Goal: Information Seeking & Learning: Learn about a topic

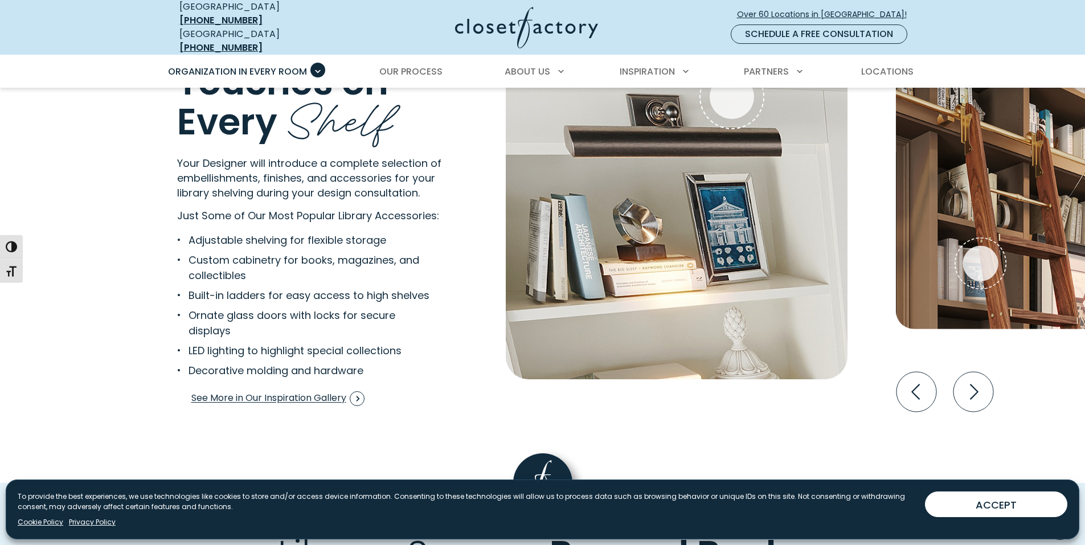
scroll to position [1480, 0]
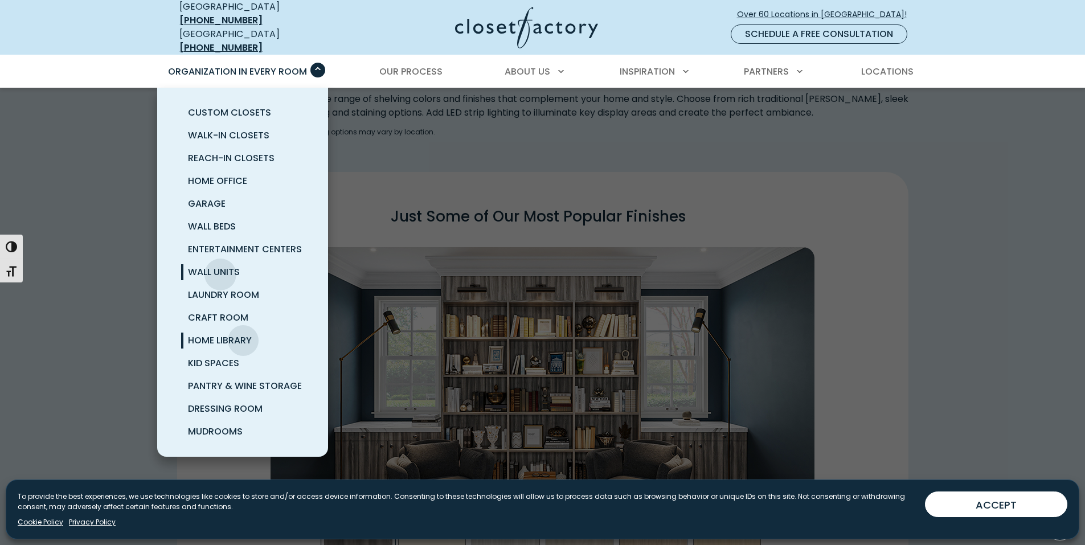
click at [220, 266] on span "Wall Units" at bounding box center [214, 271] width 52 height 13
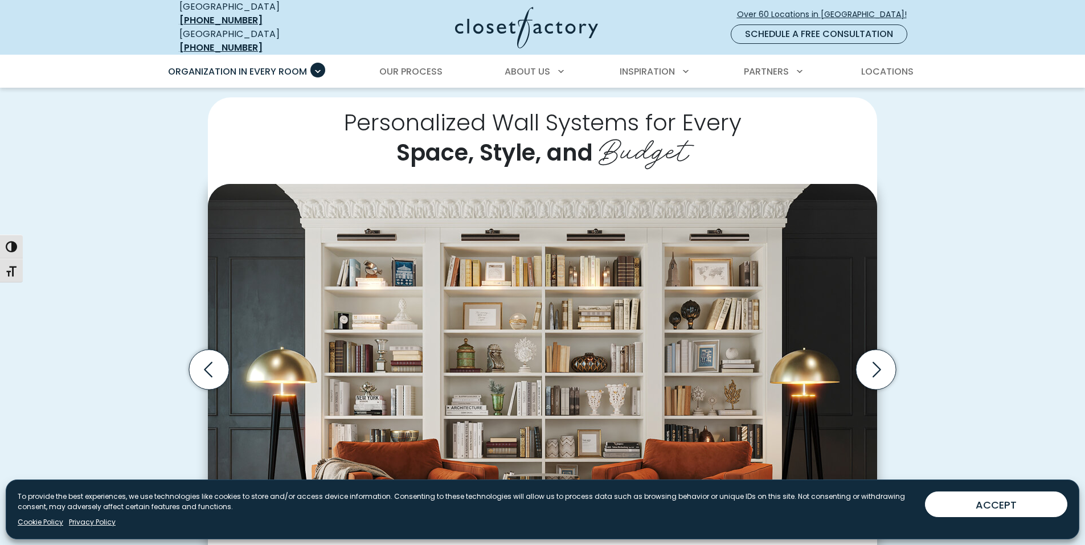
scroll to position [740, 0]
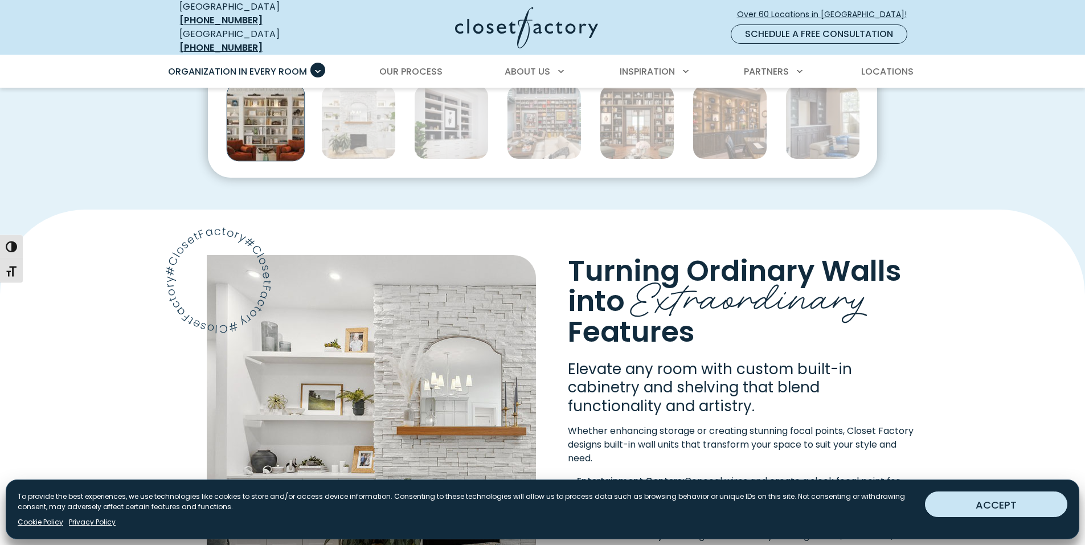
click at [979, 506] on button "ACCEPT" at bounding box center [996, 504] width 142 height 26
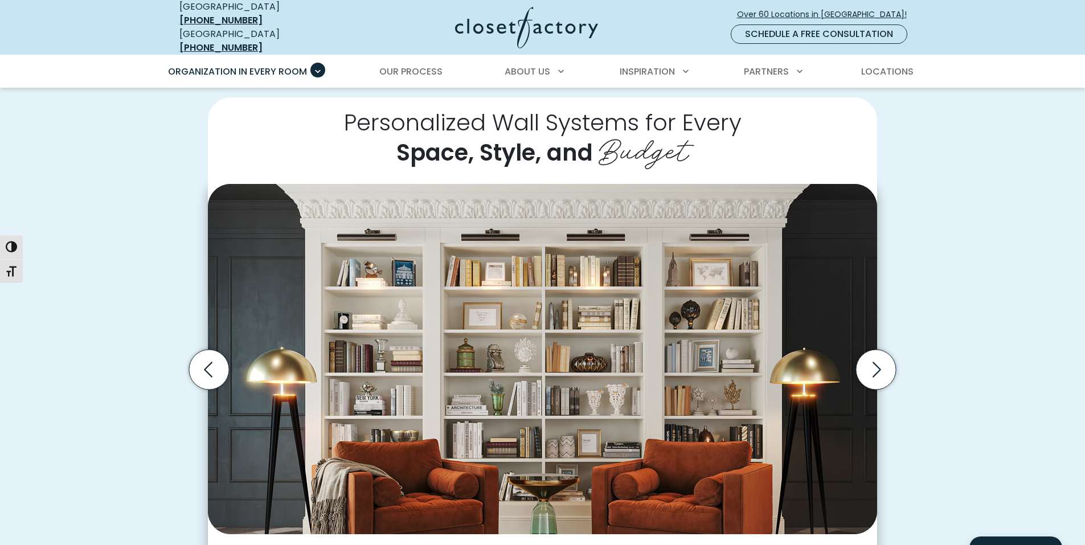
scroll to position [0, 0]
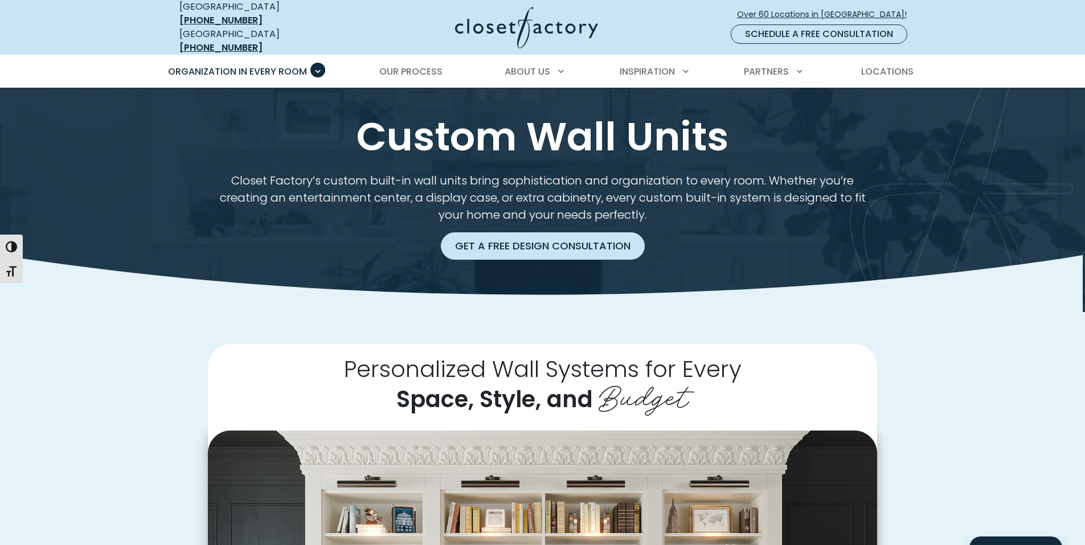
click at [533, 233] on link "Get a Free Design Consultation" at bounding box center [543, 245] width 204 height 27
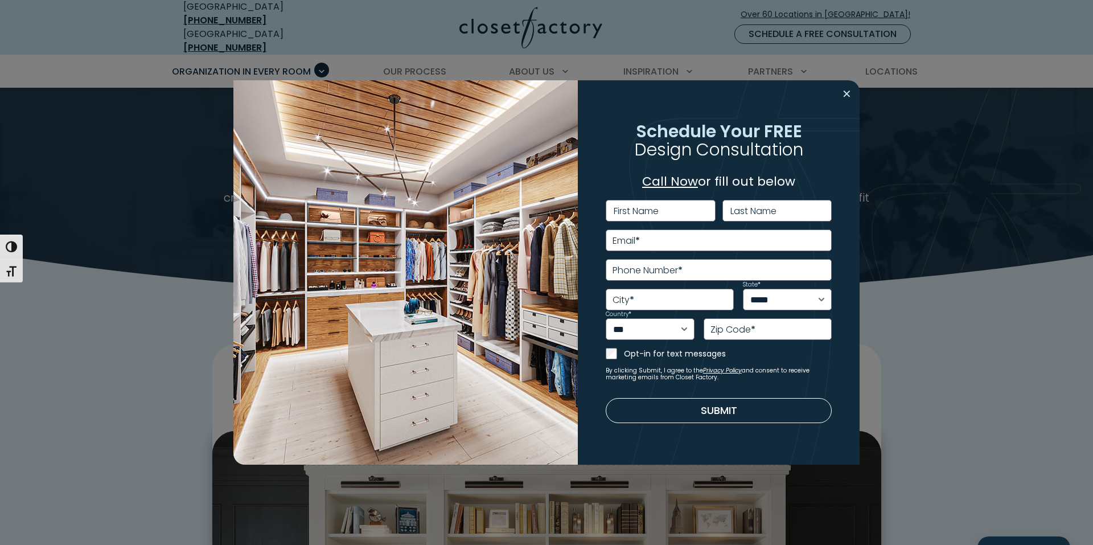
click at [847, 93] on button "Close modal" at bounding box center [847, 94] width 17 height 18
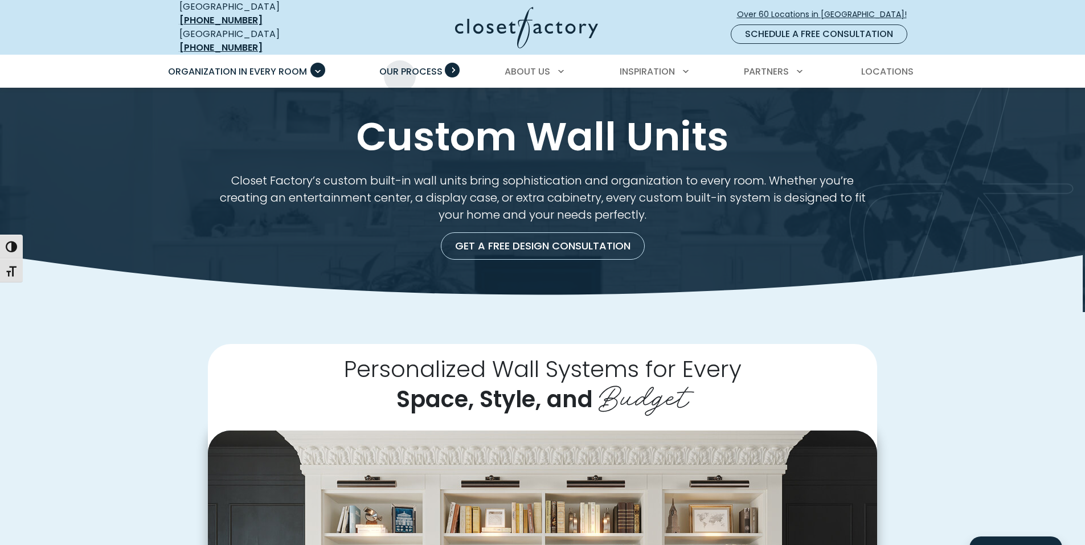
click at [400, 68] on span "Our Process" at bounding box center [410, 71] width 63 height 13
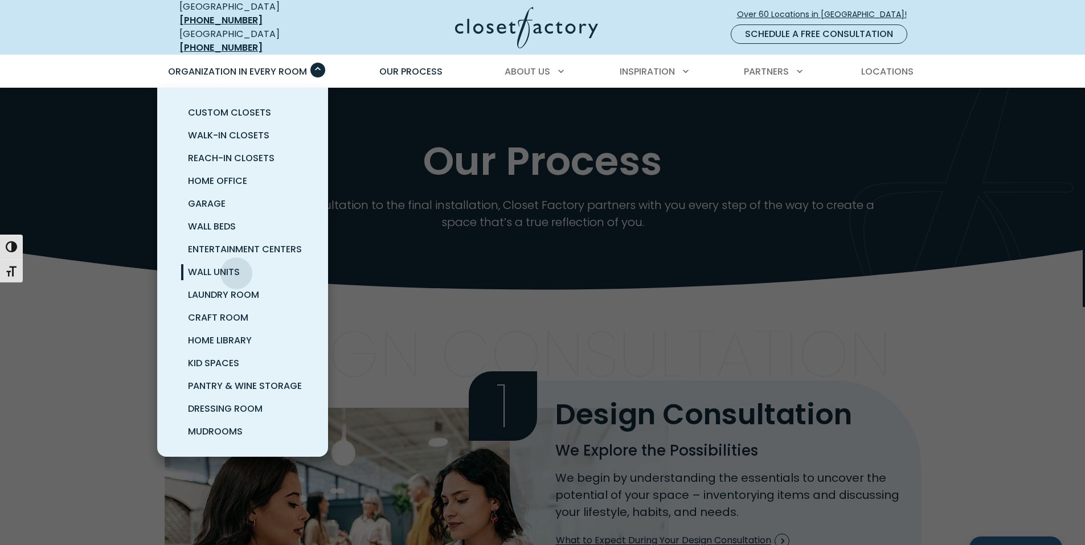
click at [236, 265] on span "Wall Units" at bounding box center [214, 271] width 52 height 13
